Goal: Task Accomplishment & Management: Use online tool/utility

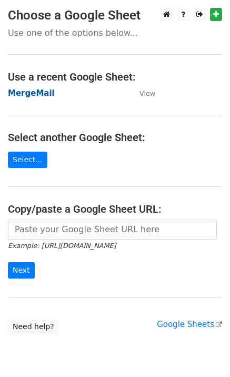
click at [24, 96] on strong "MergeMail" at bounding box center [31, 93] width 47 height 9
drag, startPoint x: 28, startPoint y: 100, endPoint x: 33, endPoint y: 95, distance: 6.7
click at [28, 99] on main "Choose a Google Sheet Use one of the options below... Use a recent Google Sheet…" at bounding box center [115, 171] width 230 height 327
click at [33, 94] on strong "MergeMail" at bounding box center [31, 93] width 47 height 9
click at [32, 95] on strong "MergeMail" at bounding box center [31, 93] width 47 height 9
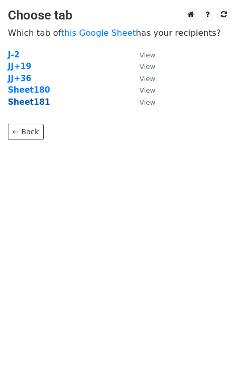
click at [38, 105] on strong "Sheet181" at bounding box center [29, 101] width 42 height 9
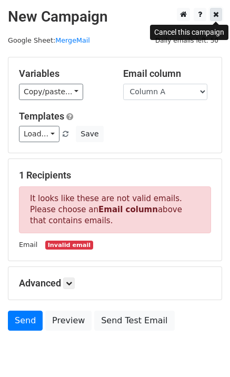
click at [216, 14] on icon at bounding box center [216, 14] width 6 height 7
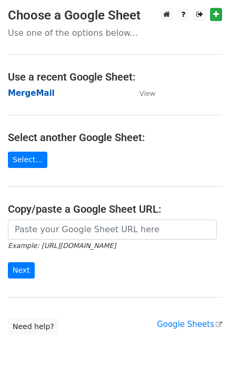
click at [29, 93] on strong "MergeMail" at bounding box center [31, 93] width 47 height 9
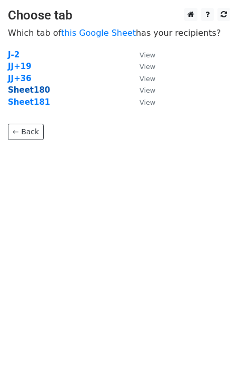
click at [38, 91] on strong "Sheet180" at bounding box center [29, 89] width 42 height 9
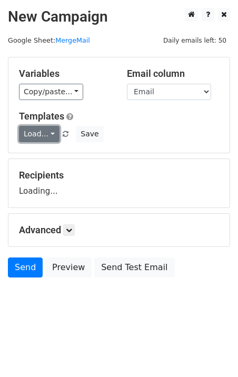
click at [36, 139] on link "Load..." at bounding box center [39, 134] width 41 height 16
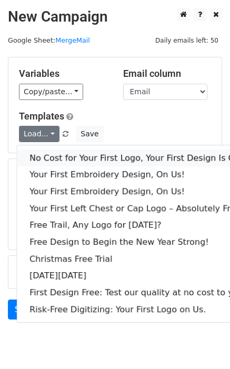
click at [70, 161] on link "No Cost for Your First Logo, Your First Design Is On Us!" at bounding box center [143, 158] width 253 height 17
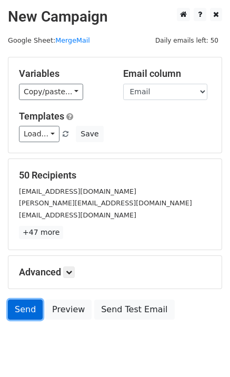
click at [27, 305] on link "Send" at bounding box center [25, 310] width 35 height 20
